Goal: Transaction & Acquisition: Register for event/course

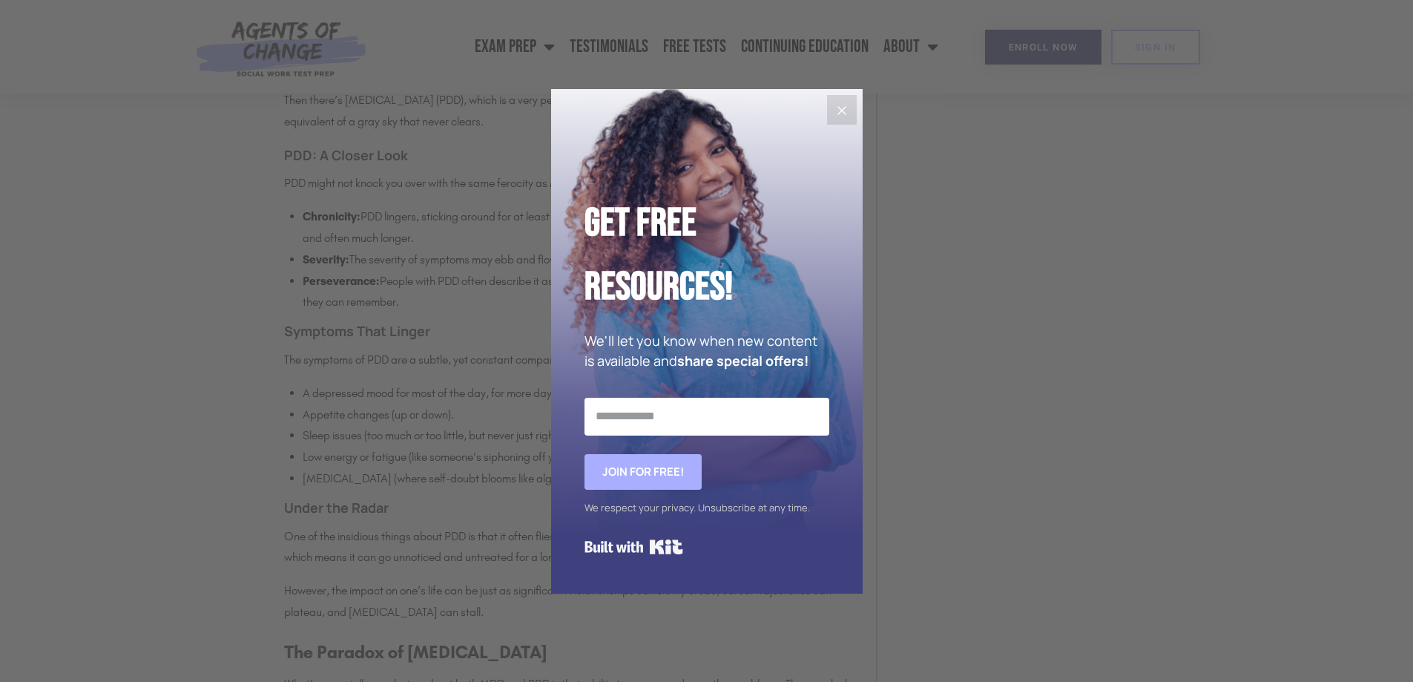
scroll to position [1855, 0]
click at [838, 97] on button "Close" at bounding box center [842, 110] width 30 height 30
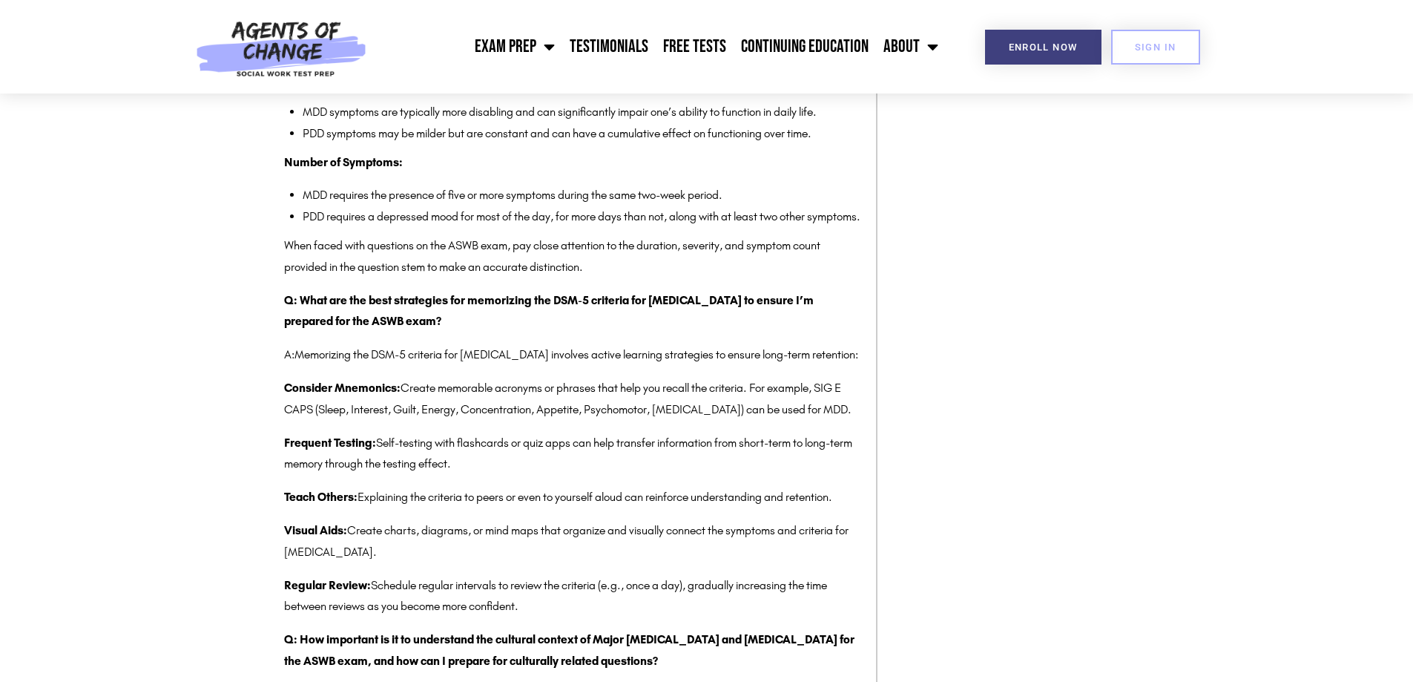
scroll to position [4228, 0]
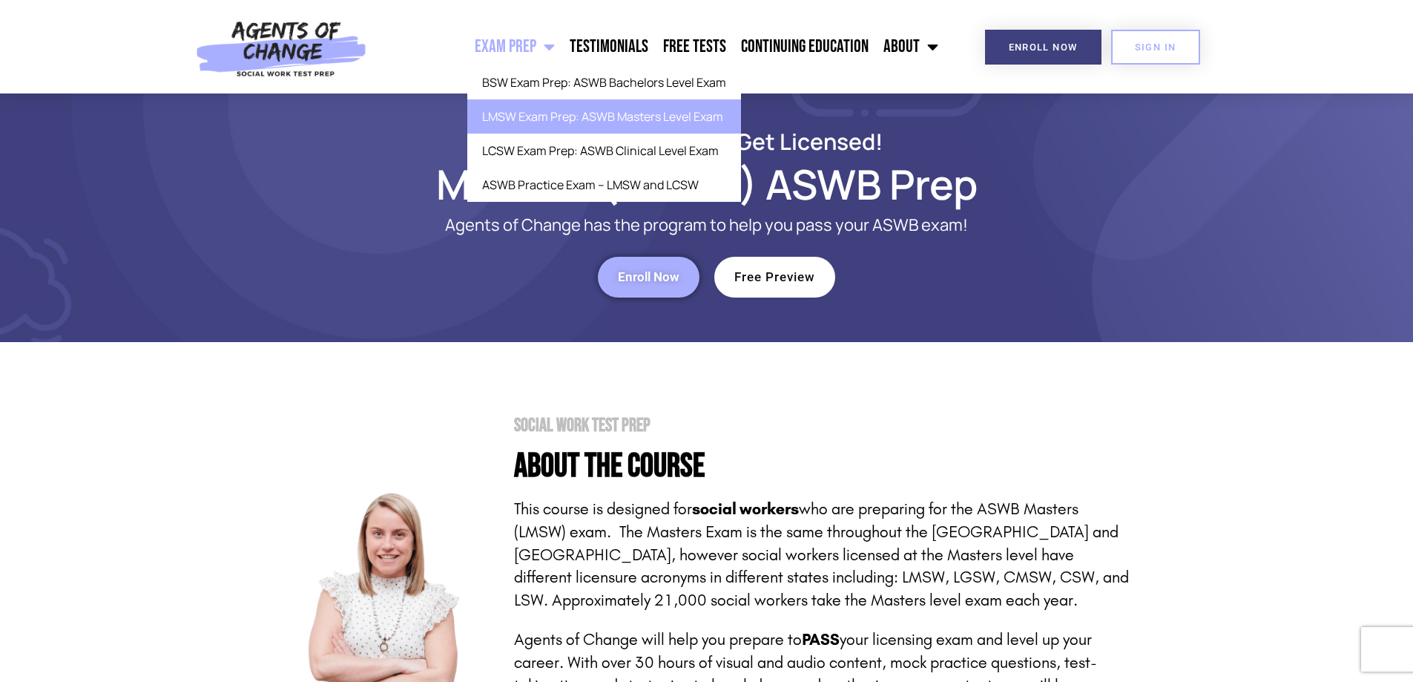
click at [536, 45] on link "Exam Prep" at bounding box center [514, 46] width 95 height 37
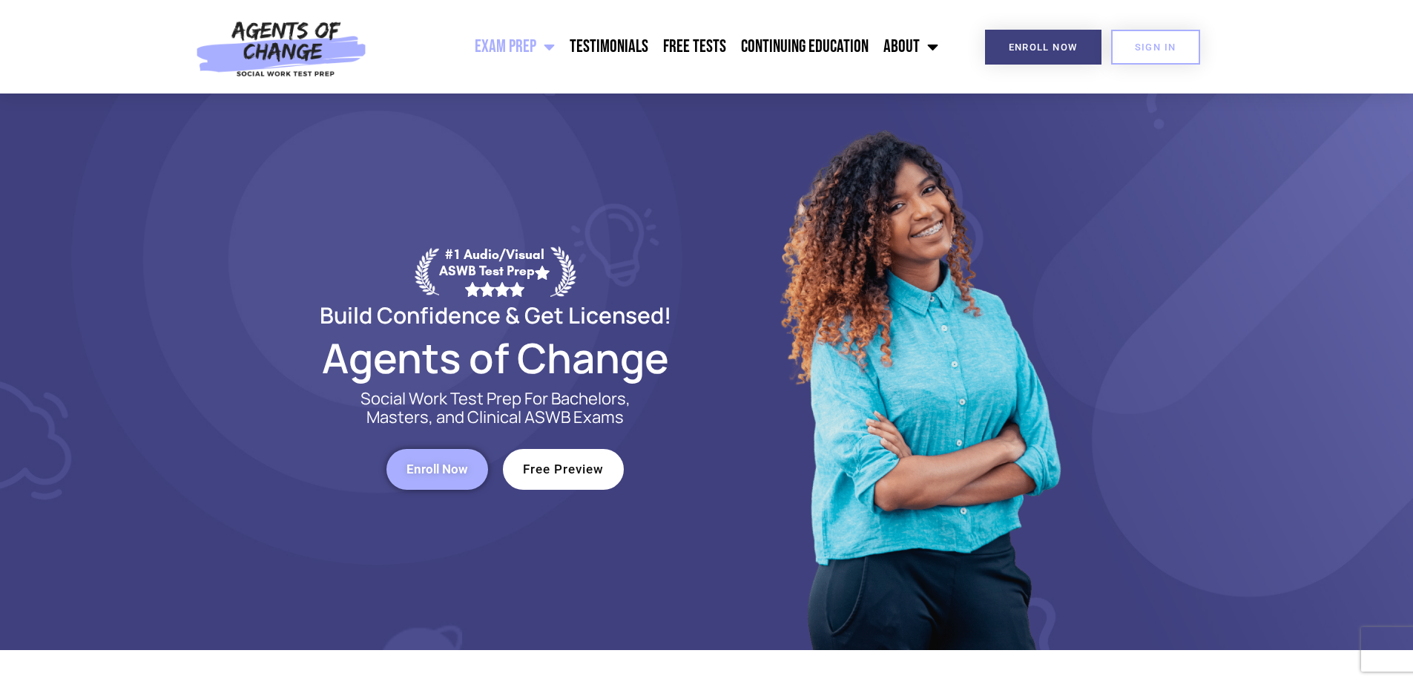
click at [536, 45] on link "Exam Prep" at bounding box center [514, 46] width 95 height 37
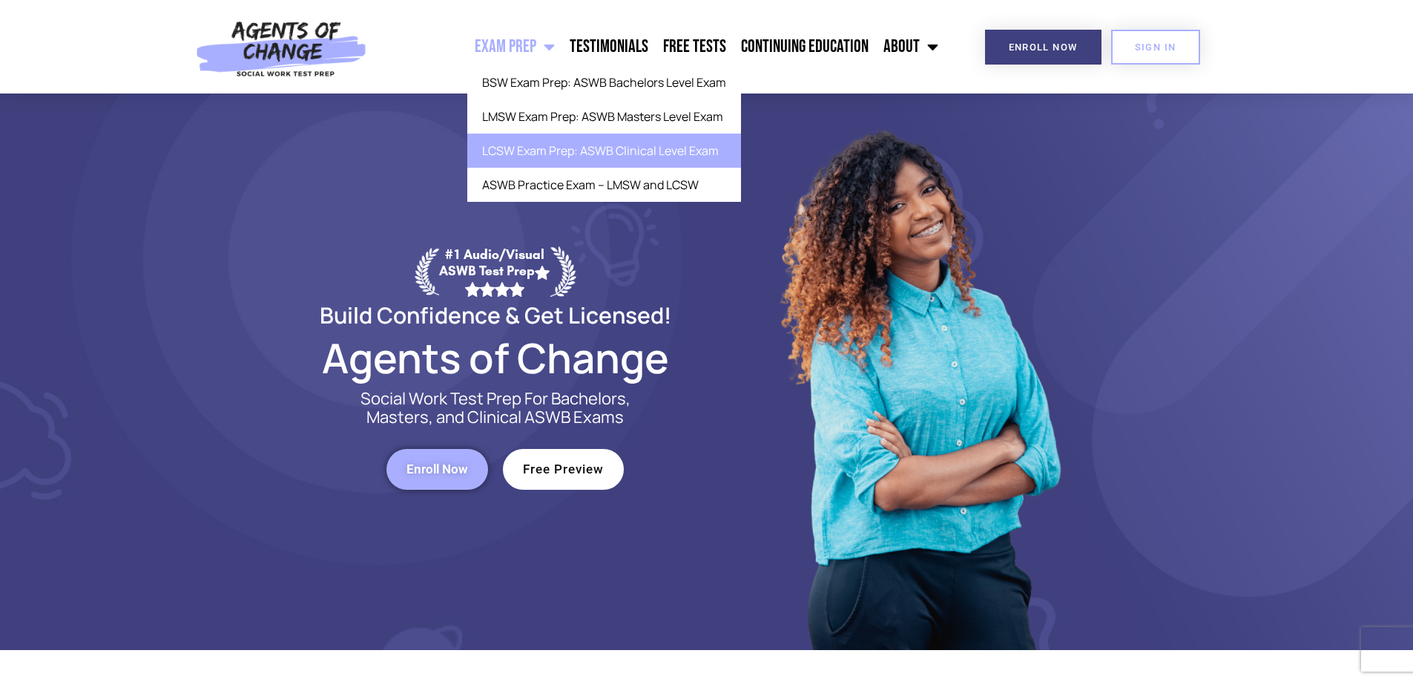
click at [551, 151] on link "LCSW Exam Prep: ASWB Clinical Level Exam" at bounding box center [604, 151] width 274 height 34
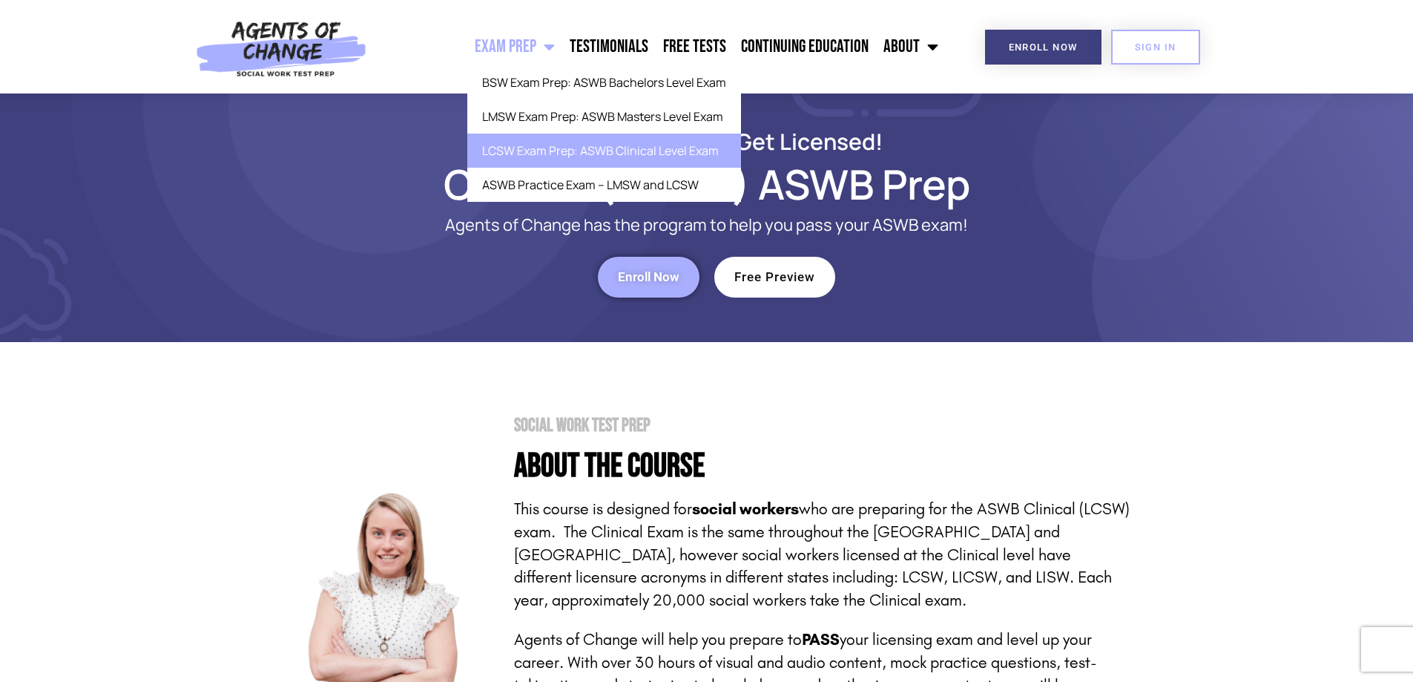
click at [518, 41] on link "Exam Prep" at bounding box center [514, 46] width 95 height 37
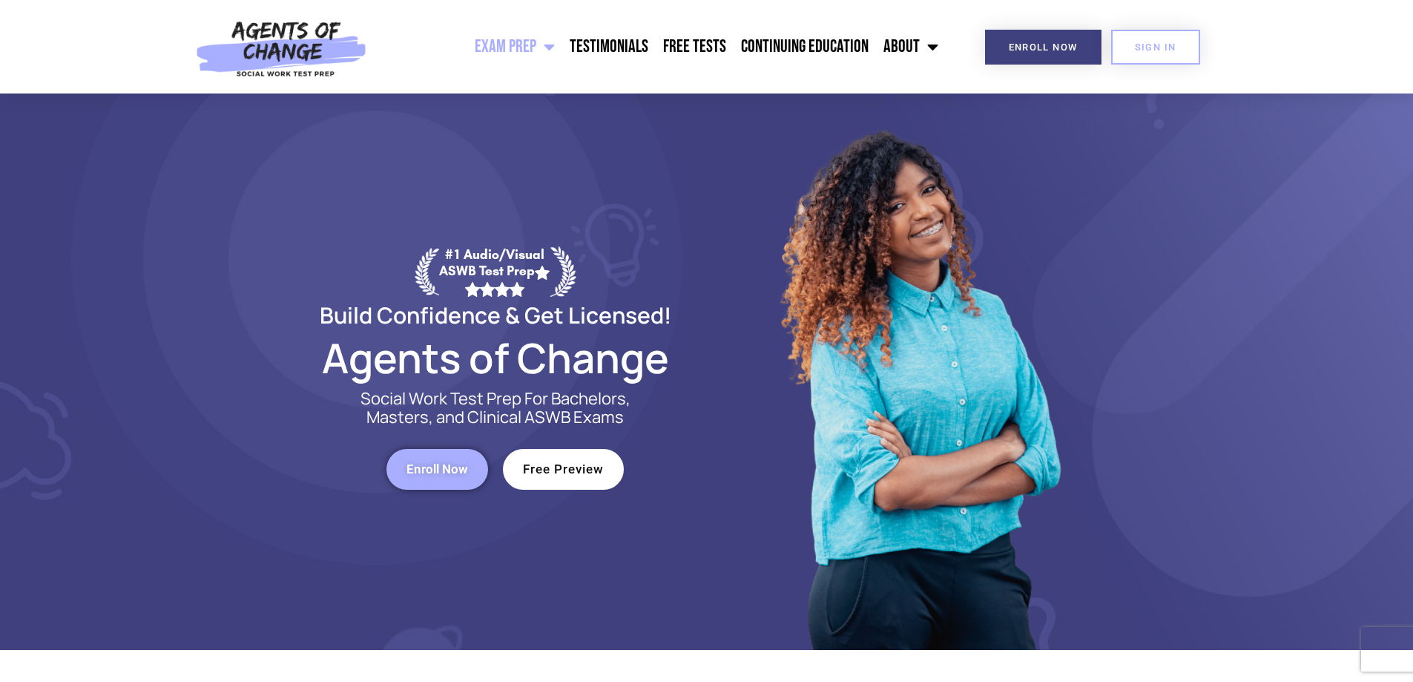
click at [518, 41] on link "Exam Prep" at bounding box center [514, 46] width 95 height 37
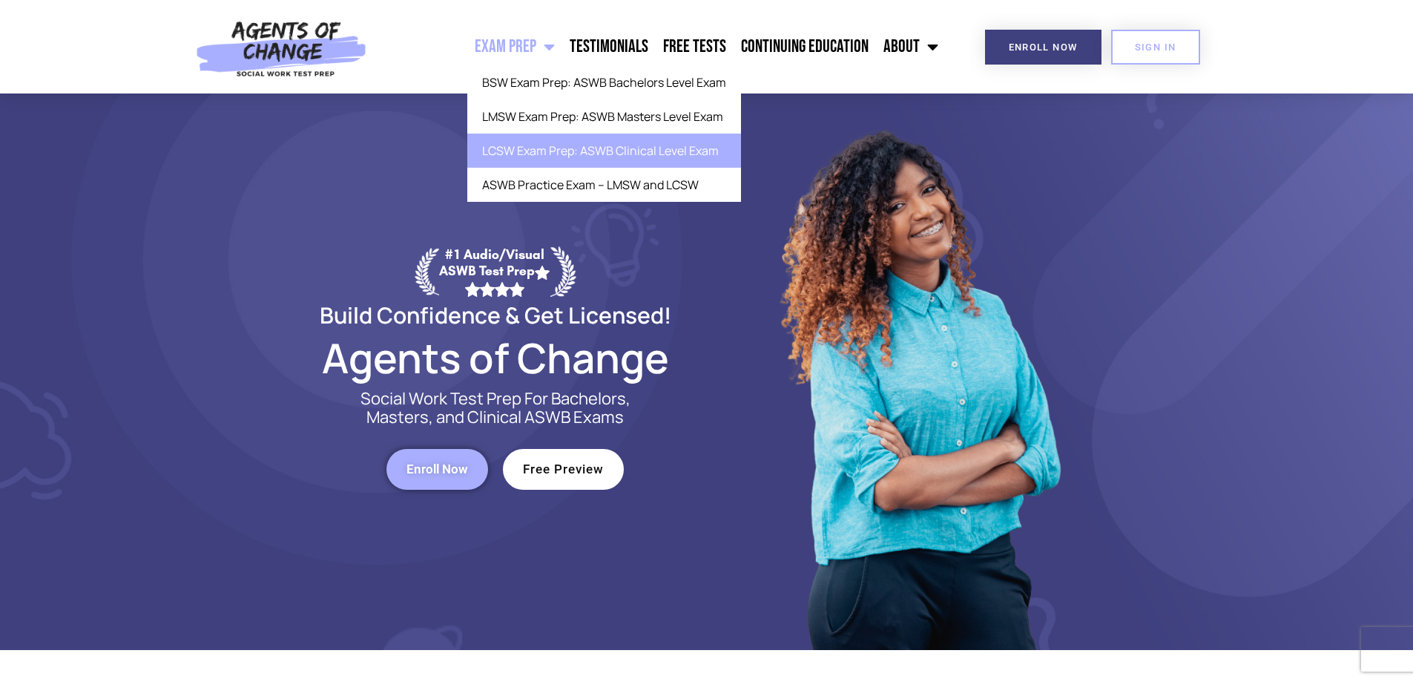
click at [564, 151] on link "LCSW Exam Prep: ASWB Clinical Level Exam" at bounding box center [604, 151] width 274 height 34
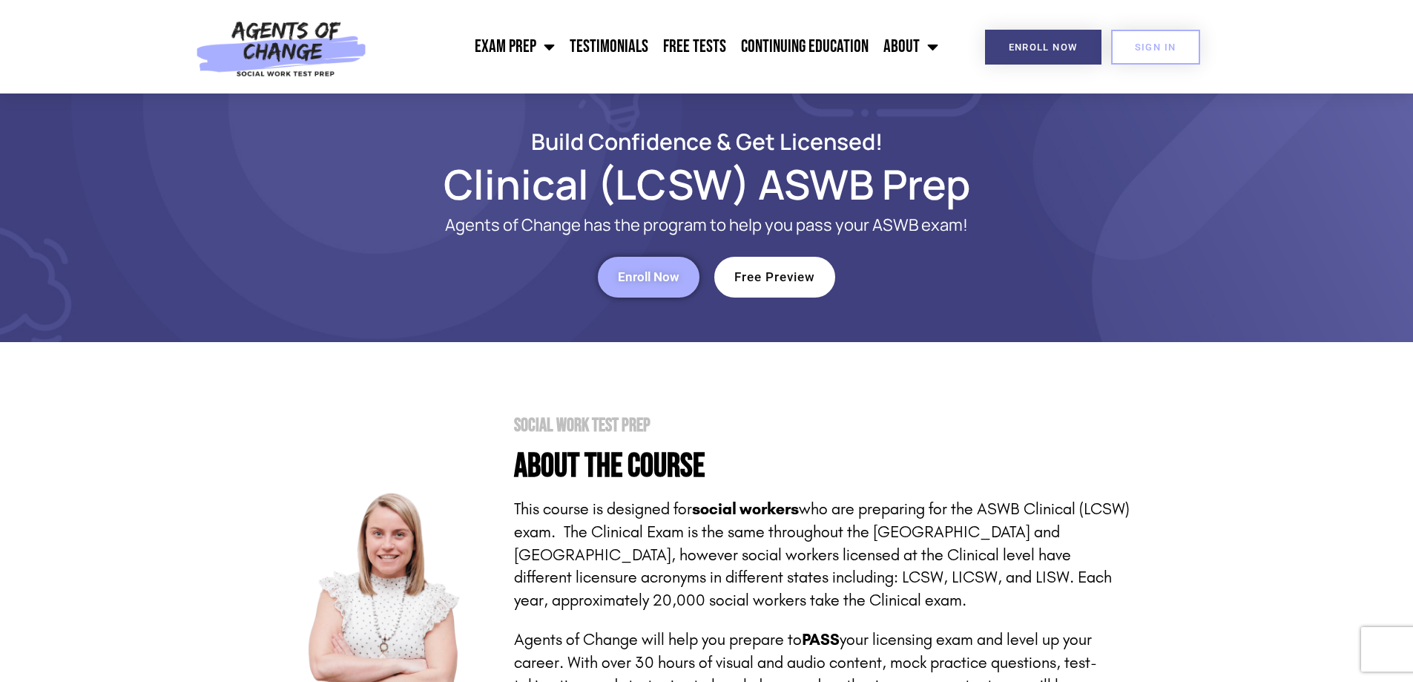
click at [665, 280] on span "Enroll Now" at bounding box center [649, 277] width 62 height 13
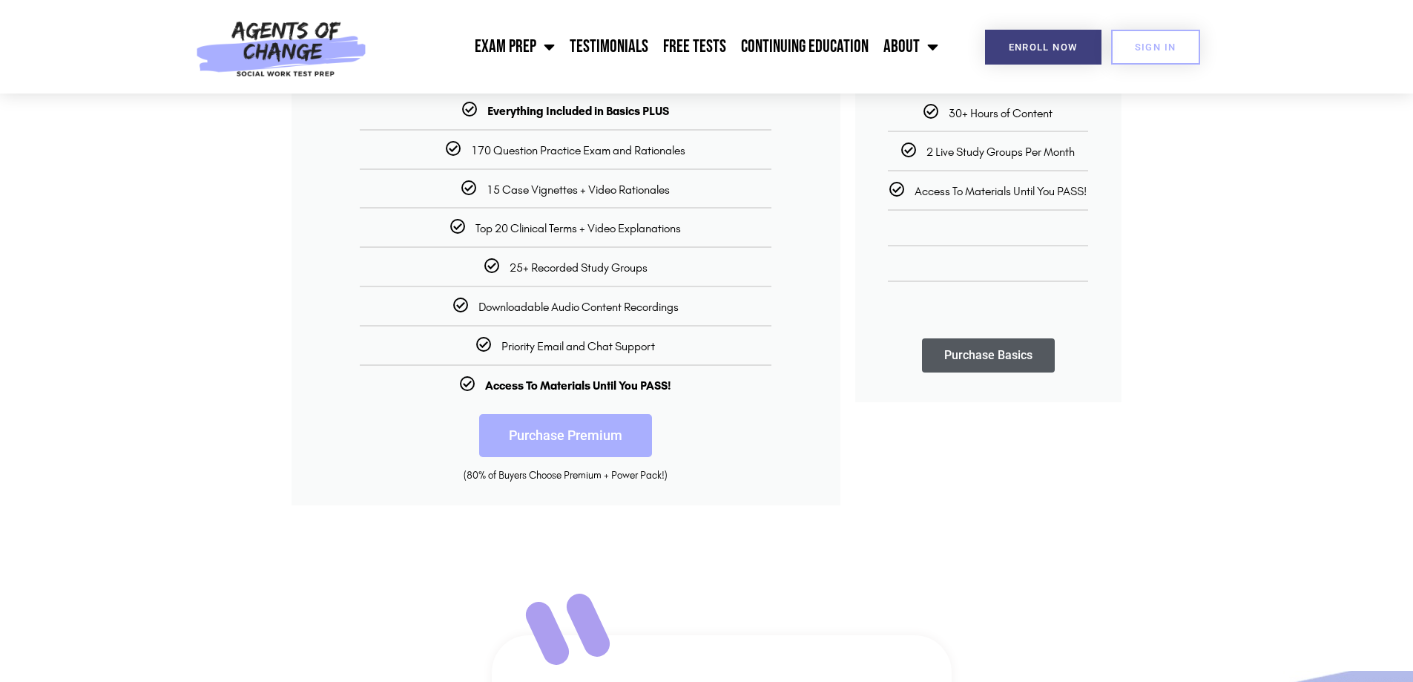
scroll to position [371, 0]
